Goal: Transaction & Acquisition: Purchase product/service

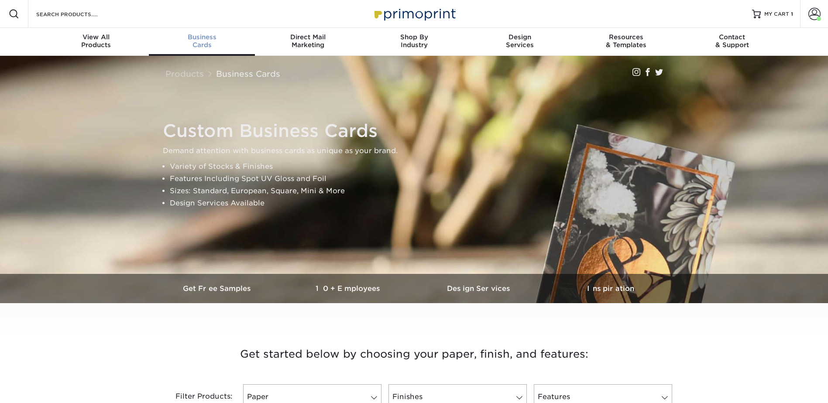
click at [201, 45] on div "Business Cards" at bounding box center [202, 41] width 106 height 16
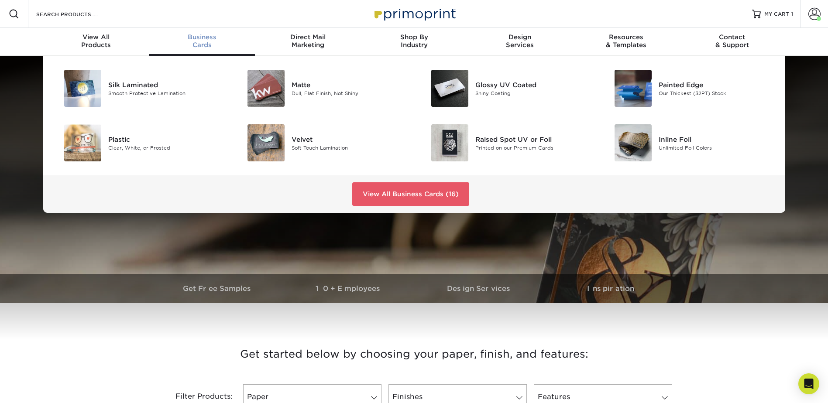
drag, startPoint x: 487, startPoint y: 138, endPoint x: 217, endPoint y: 165, distance: 271.7
click at [487, 138] on div "Raised Spot UV or Foil" at bounding box center [533, 139] width 116 height 10
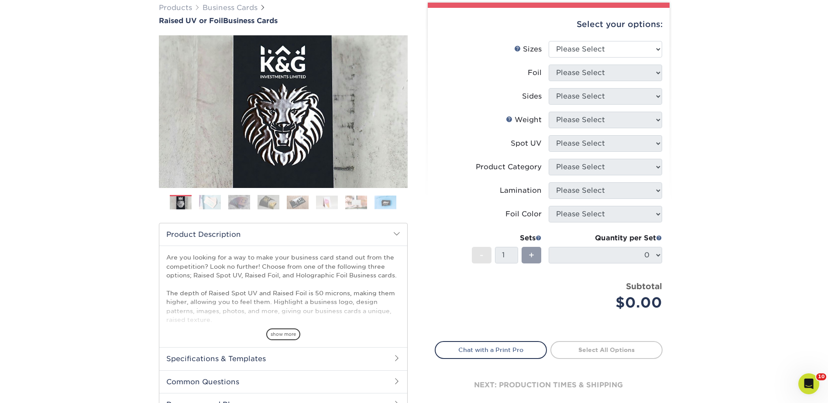
click at [269, 200] on img at bounding box center [269, 202] width 22 height 15
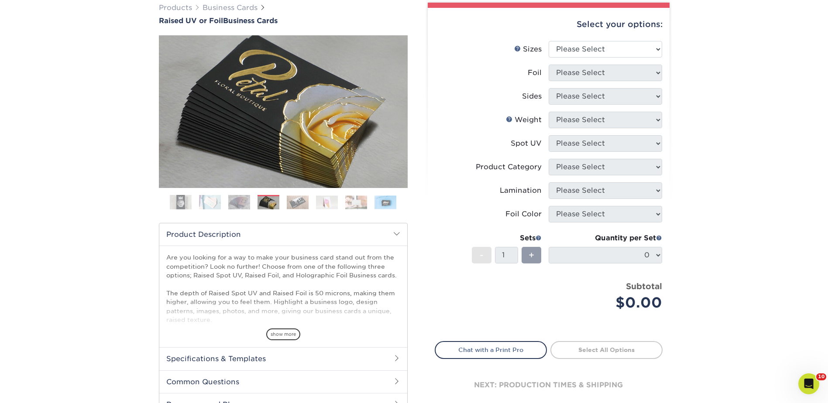
click at [300, 202] on img at bounding box center [298, 203] width 22 height 14
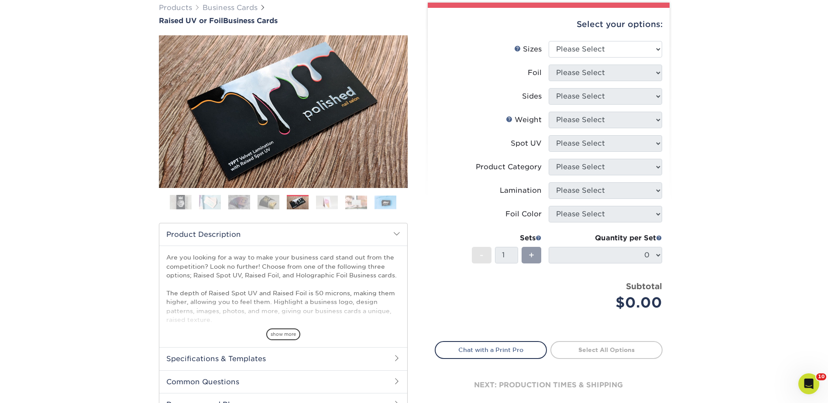
click at [320, 204] on img at bounding box center [327, 203] width 22 height 14
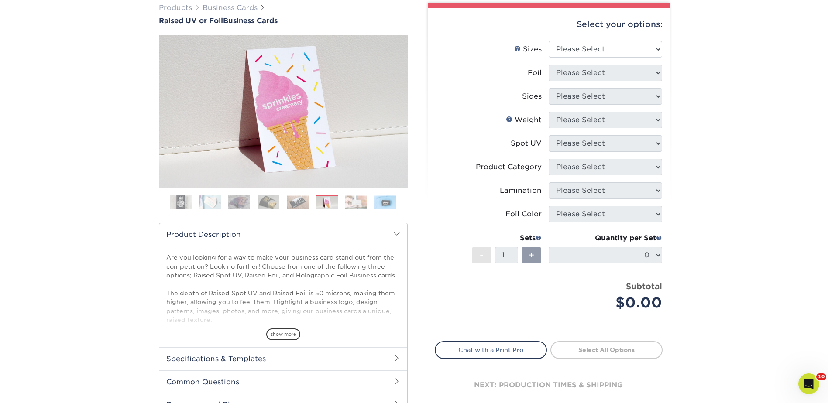
click at [338, 206] on img at bounding box center [327, 203] width 22 height 14
click at [359, 207] on img at bounding box center [356, 203] width 22 height 14
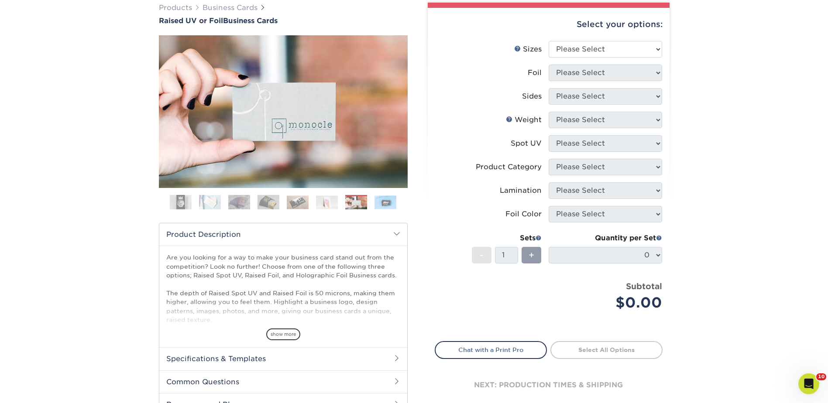
click at [384, 207] on img at bounding box center [386, 203] width 22 height 14
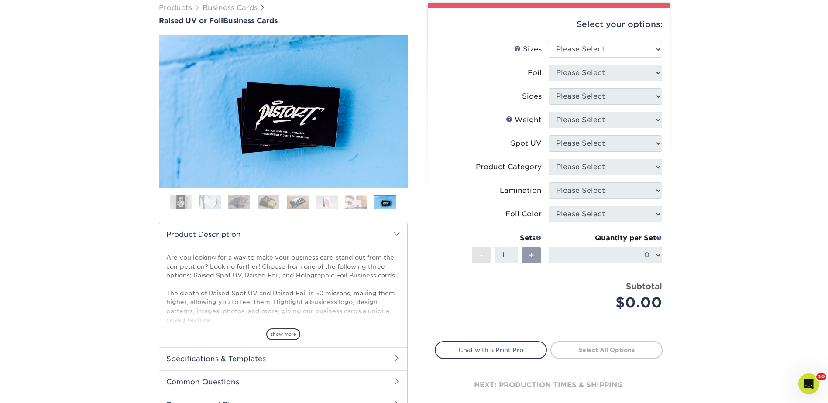
click at [356, 206] on img at bounding box center [356, 203] width 22 height 14
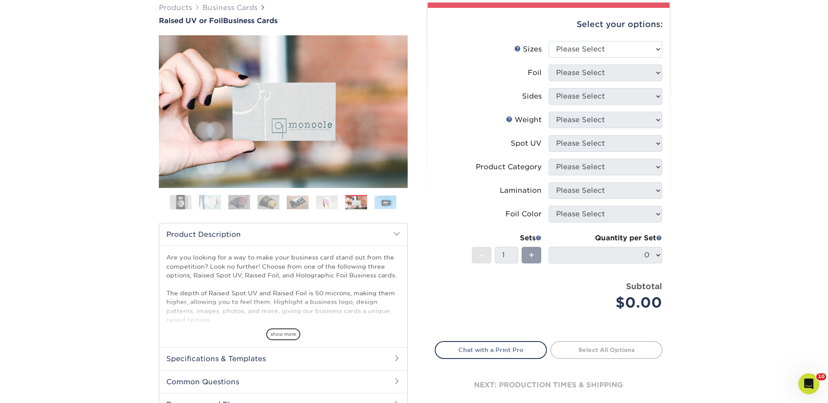
click at [183, 200] on img at bounding box center [181, 203] width 22 height 22
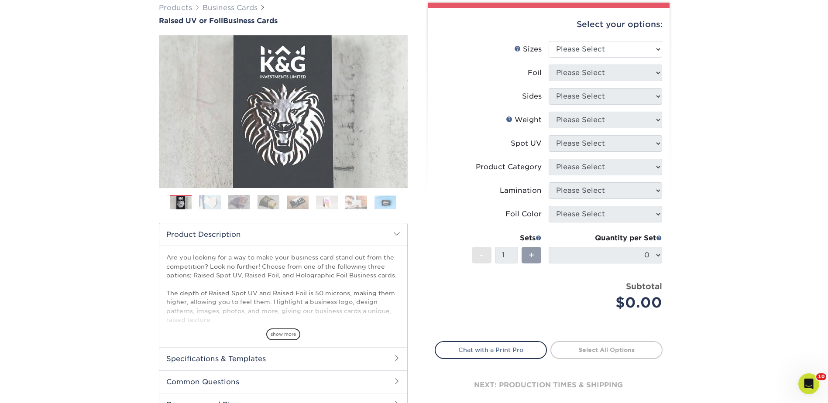
click at [213, 200] on img at bounding box center [210, 202] width 22 height 15
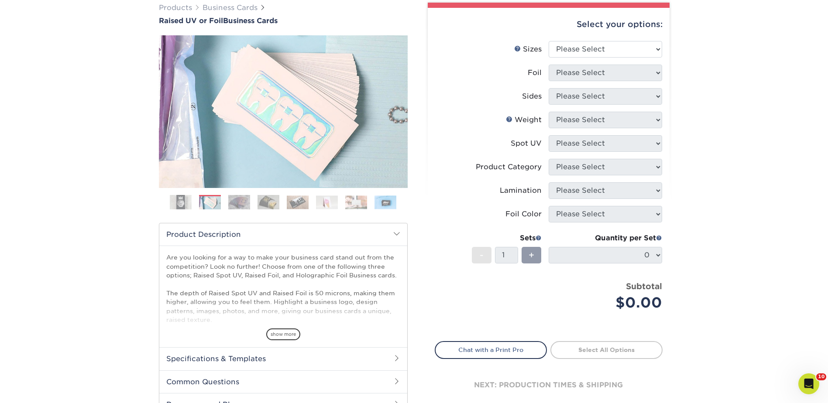
click at [244, 202] on img at bounding box center [239, 202] width 22 height 15
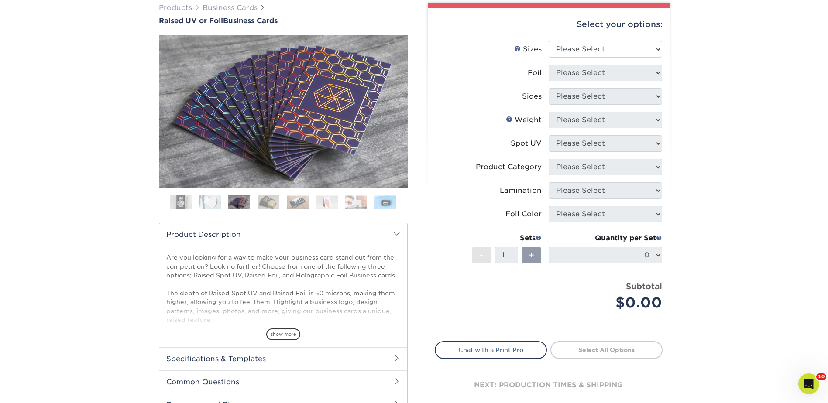
click at [264, 203] on img at bounding box center [269, 202] width 22 height 15
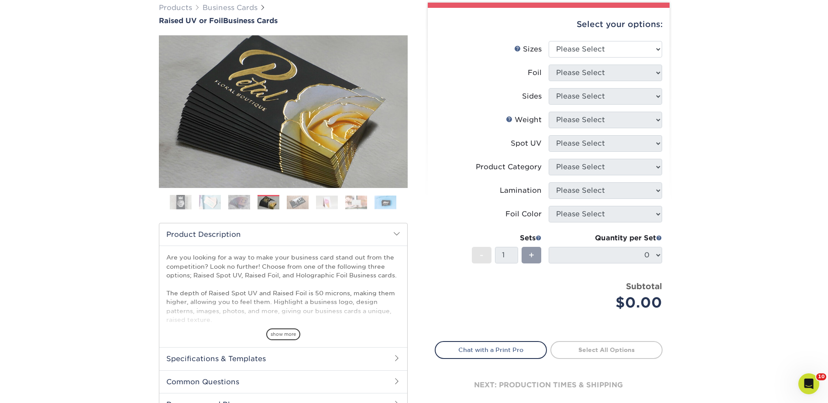
click at [305, 205] on img at bounding box center [298, 203] width 22 height 14
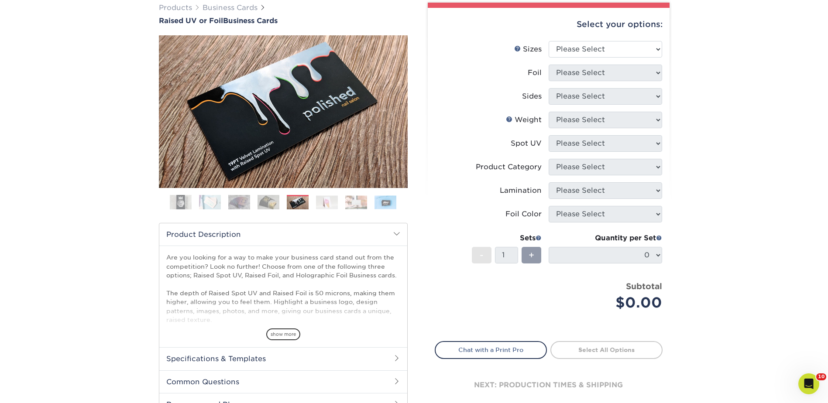
click at [357, 199] on img at bounding box center [356, 203] width 22 height 14
